Goal: Find specific page/section: Find specific page/section

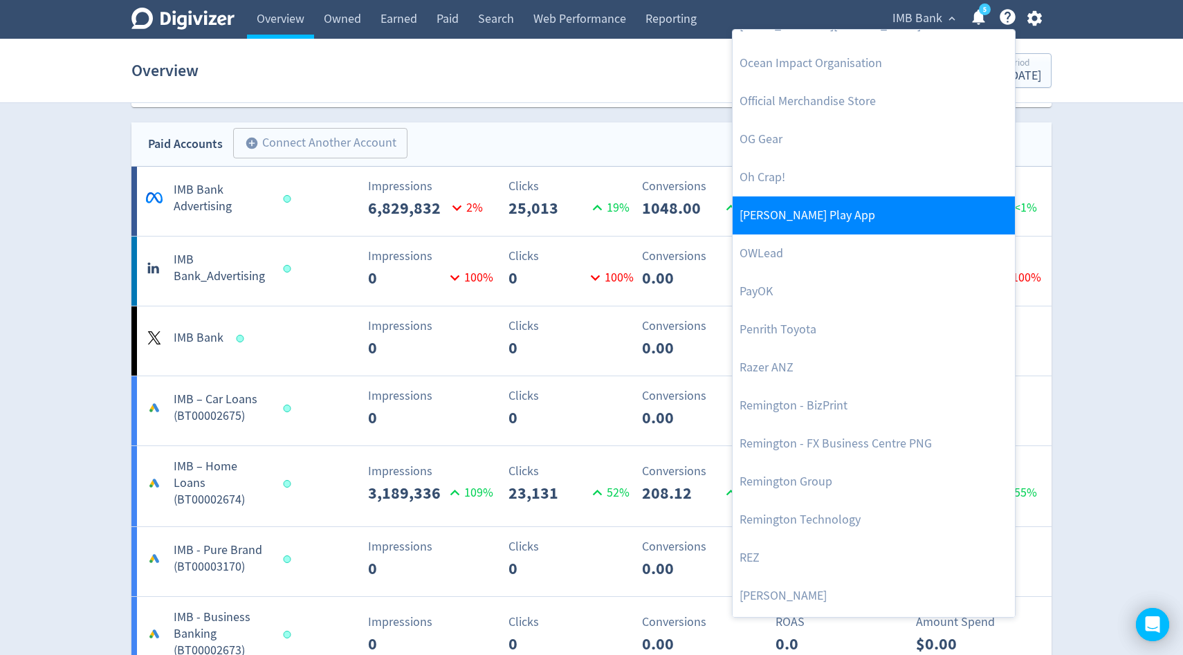
scroll to position [2763, 0]
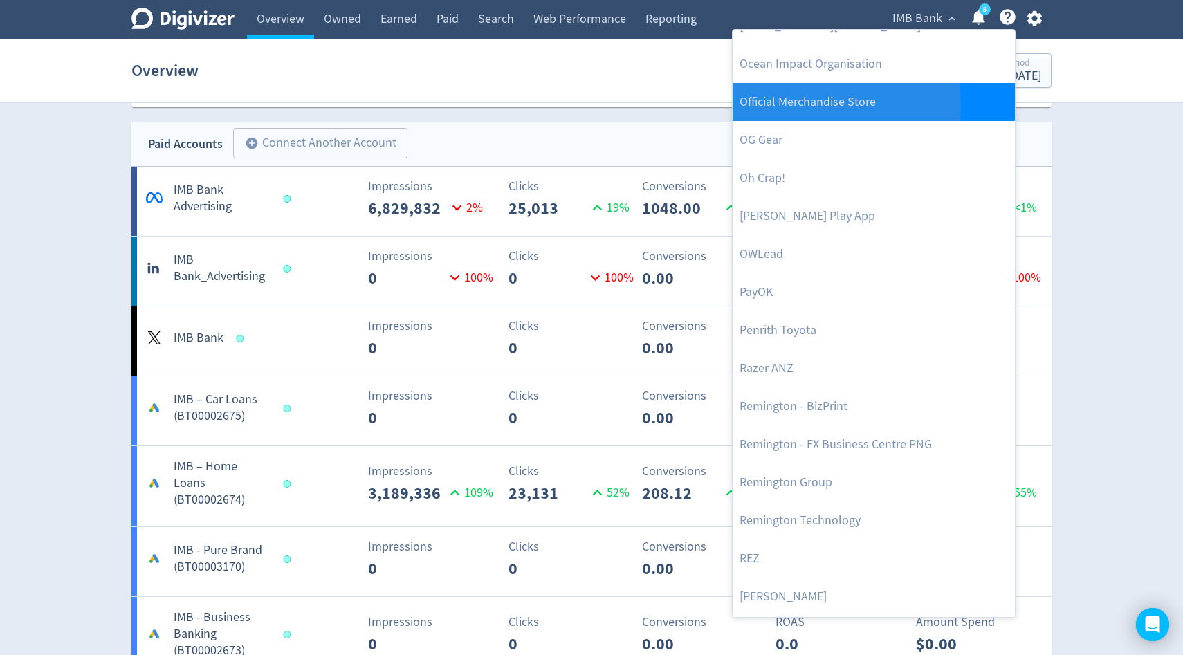
click at [805, 107] on link "Official Merchandise Store" at bounding box center [874, 102] width 282 height 38
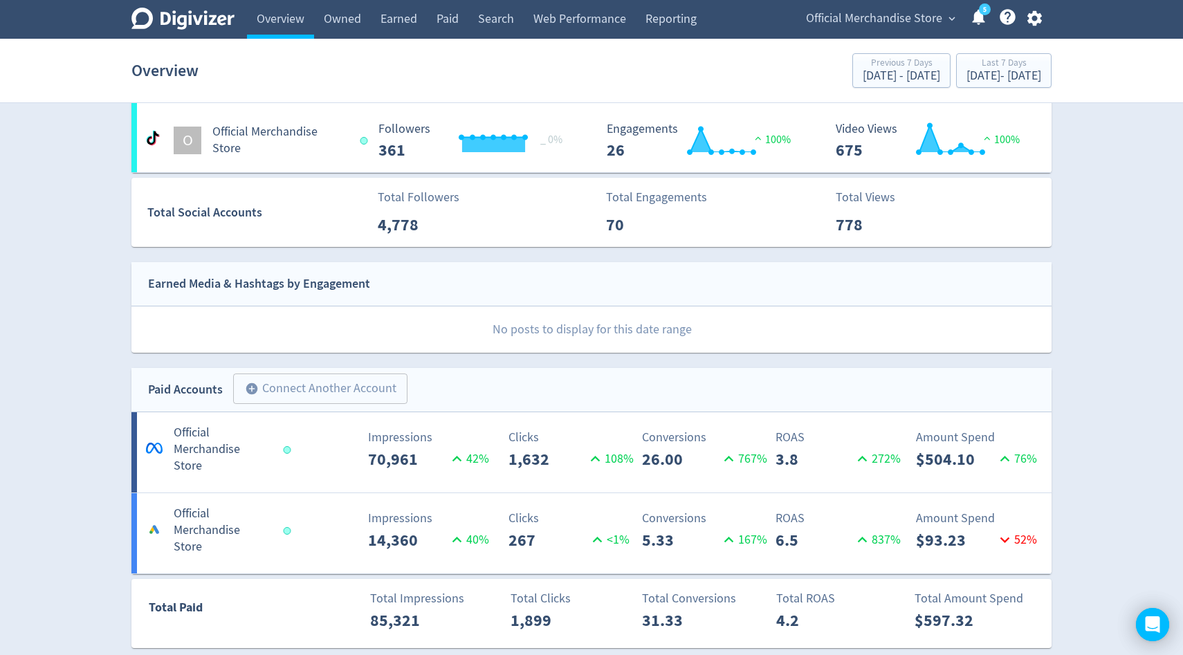
scroll to position [477, 0]
click at [966, 81] on div "[DATE] - [DATE]" at bounding box center [1003, 76] width 75 height 12
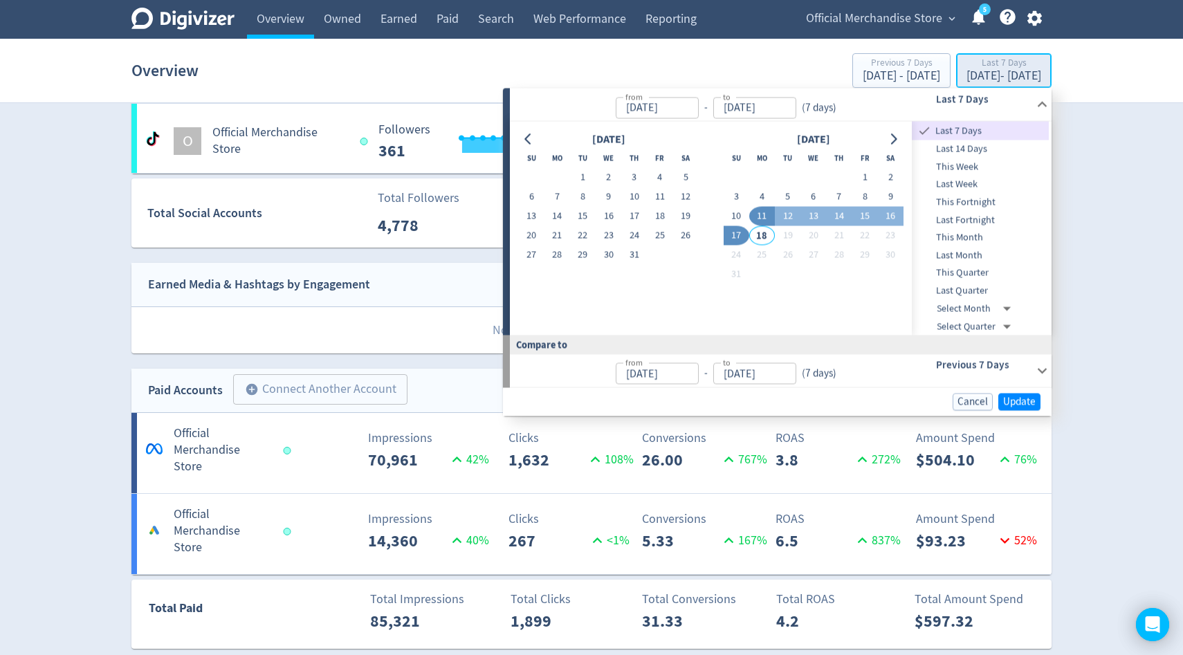
type input "[DATE]"
click at [959, 237] on span "This Month" at bounding box center [980, 237] width 137 height 15
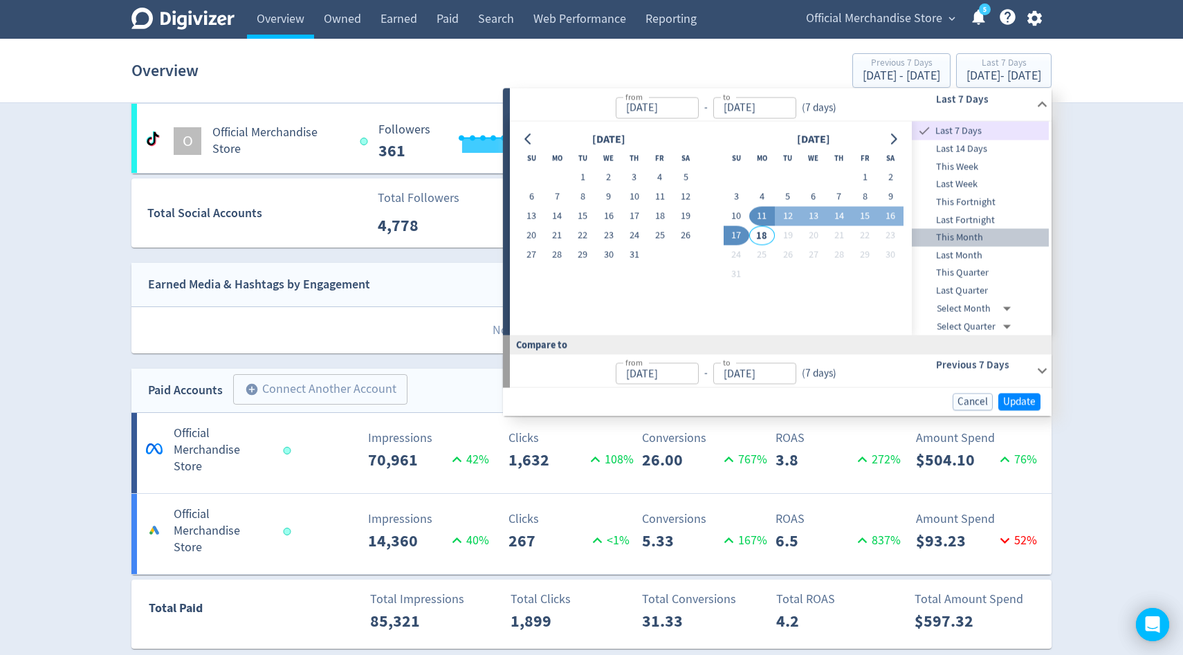
type input "[DATE]"
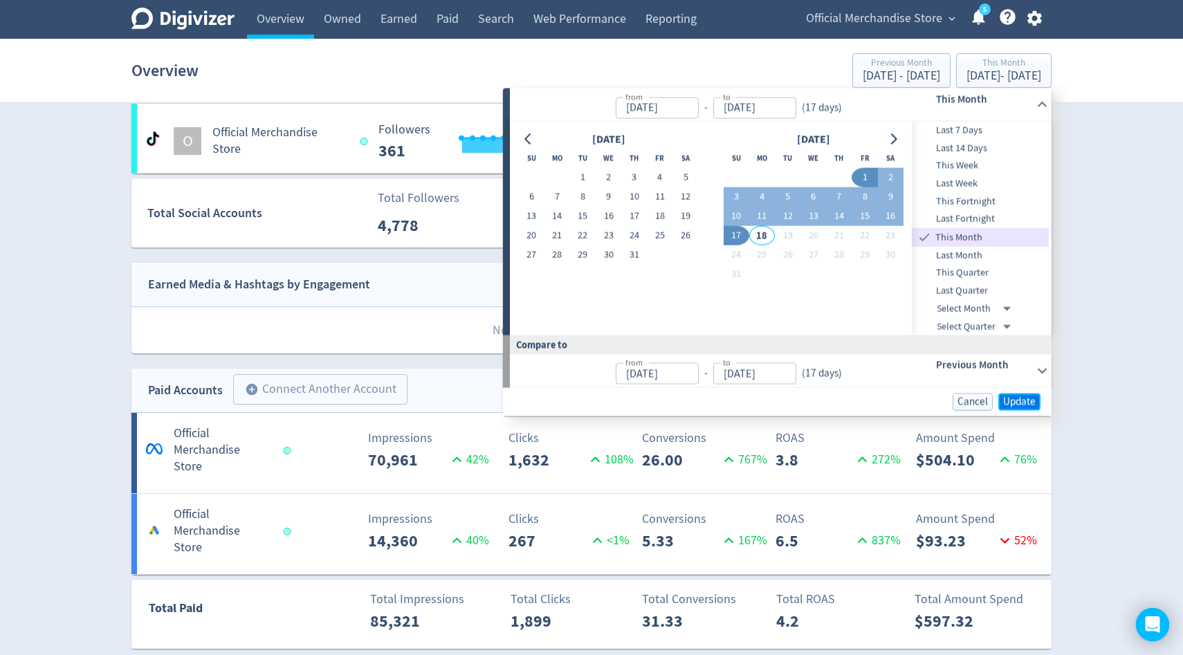
click at [1021, 396] on span "Update" at bounding box center [1019, 401] width 33 height 10
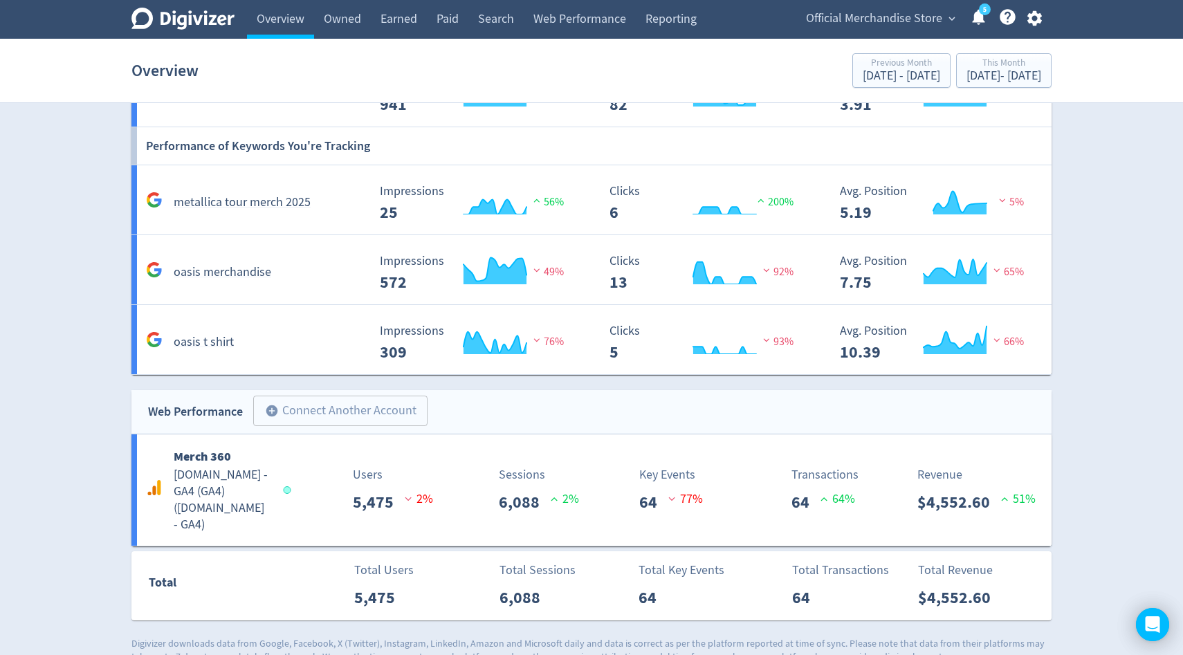
scroll to position [1169, 0]
